Goal: Task Accomplishment & Management: Manage account settings

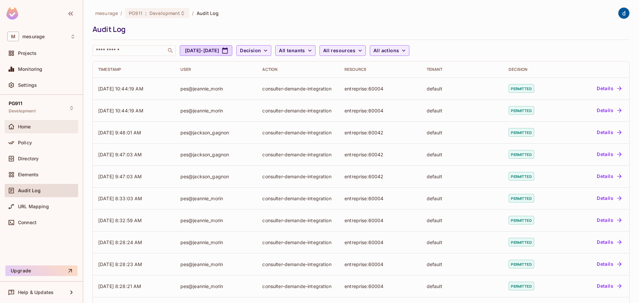
click at [38, 128] on div "Home" at bounding box center [47, 126] width 58 height 5
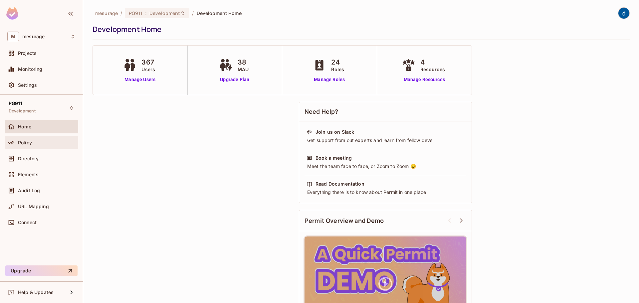
click at [35, 142] on div "Policy" at bounding box center [47, 142] width 58 height 5
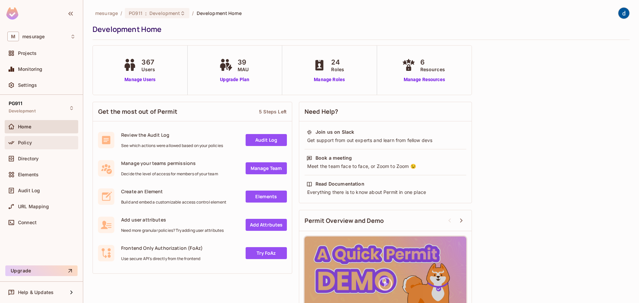
click at [41, 143] on div "Policy" at bounding box center [47, 142] width 58 height 5
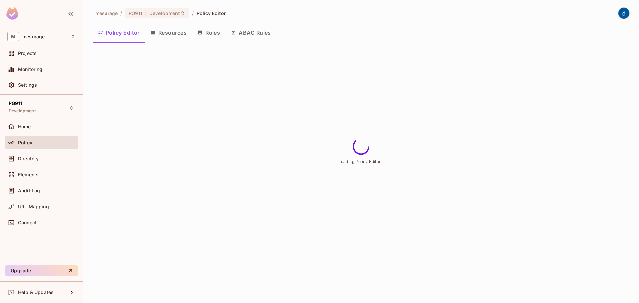
click at [164, 32] on button "Resources" at bounding box center [168, 32] width 47 height 17
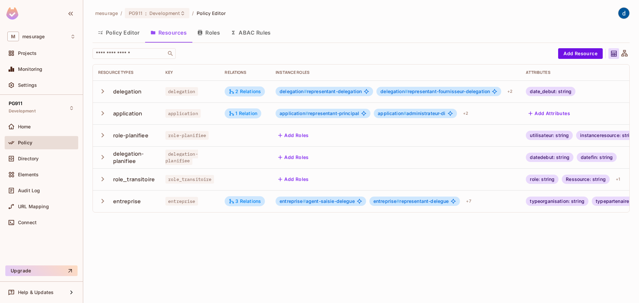
click at [103, 136] on icon "button" at bounding box center [102, 135] width 9 height 9
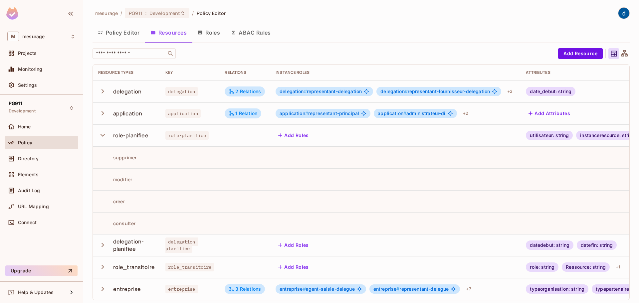
click at [103, 136] on icon "button" at bounding box center [102, 135] width 9 height 9
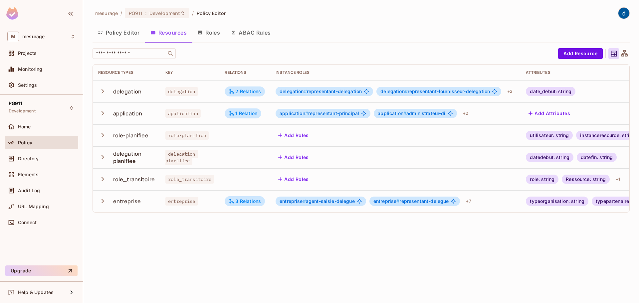
click at [102, 157] on icon "button" at bounding box center [102, 157] width 9 height 9
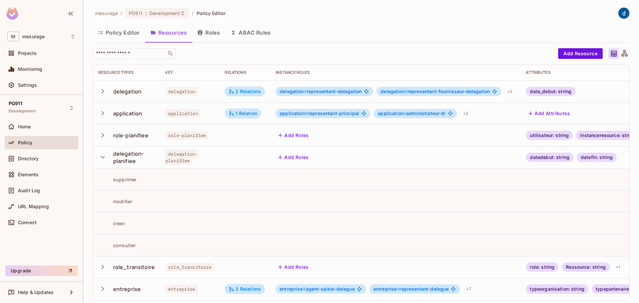
click at [102, 157] on icon "button" at bounding box center [102, 157] width 4 height 3
